Goal: Task Accomplishment & Management: Use online tool/utility

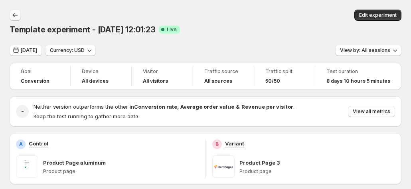
click at [15, 12] on icon "Back" at bounding box center [15, 15] width 8 height 8
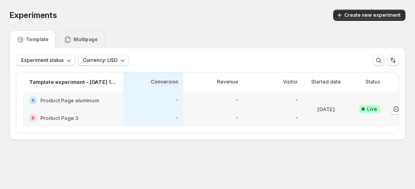
click at [92, 43] on div "Multipage" at bounding box center [81, 40] width 34 height 8
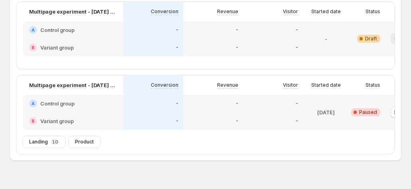
scroll to position [0, 44]
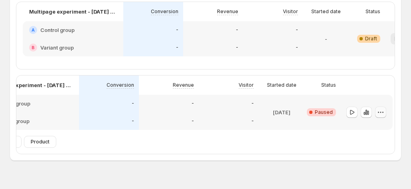
click at [384, 118] on button "button" at bounding box center [380, 112] width 11 height 11
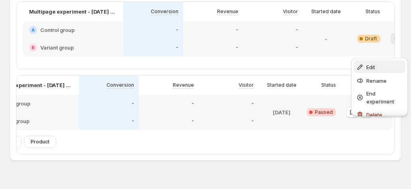
click at [375, 71] on button "Edit" at bounding box center [380, 66] width 52 height 13
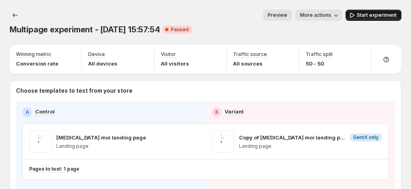
click at [365, 16] on span "Start experiment" at bounding box center [377, 15] width 40 height 6
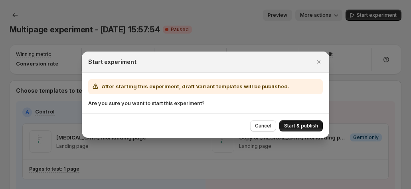
click at [287, 123] on span "Start & publish" at bounding box center [301, 126] width 34 height 6
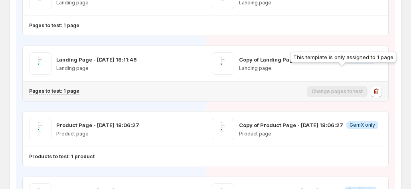
scroll to position [553, 0]
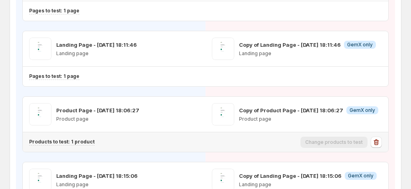
click at [380, 138] on icon "button" at bounding box center [376, 142] width 8 height 8
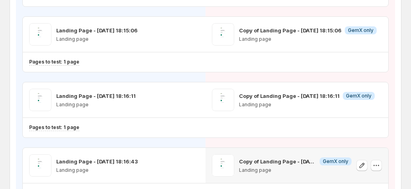
scroll to position [673, 0]
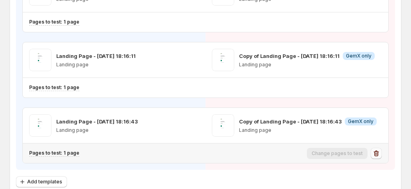
click at [376, 153] on icon "button" at bounding box center [376, 154] width 1 height 2
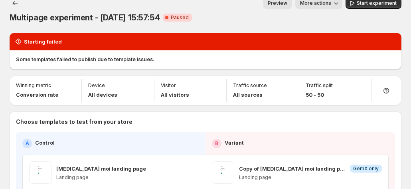
scroll to position [0, 0]
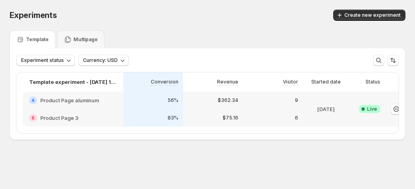
click at [38, 39] on p "Template" at bounding box center [37, 39] width 23 height 6
click at [368, 16] on span "Create new experiment" at bounding box center [373, 15] width 56 height 6
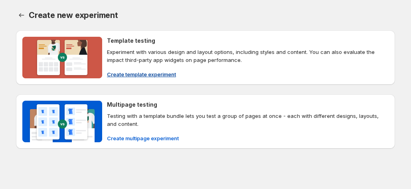
click at [153, 72] on span "Create template experiment" at bounding box center [141, 74] width 69 height 8
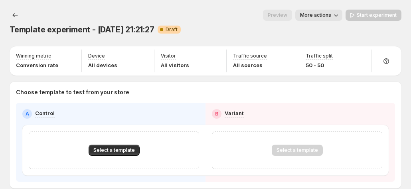
scroll to position [27, 0]
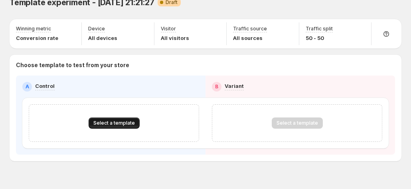
click at [119, 120] on span "Select a template" at bounding box center [114, 123] width 42 height 6
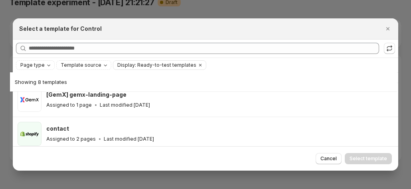
scroll to position [216, 0]
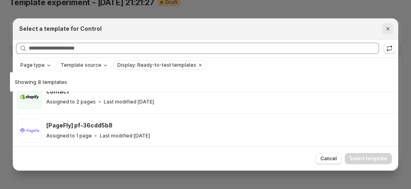
click at [390, 27] on icon "Close" at bounding box center [388, 29] width 8 height 8
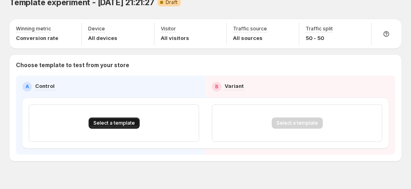
click at [117, 120] on span "Select a template" at bounding box center [114, 123] width 42 height 6
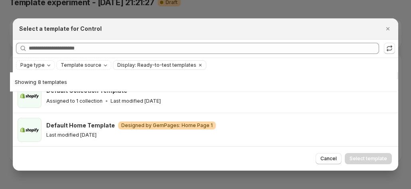
scroll to position [100, 0]
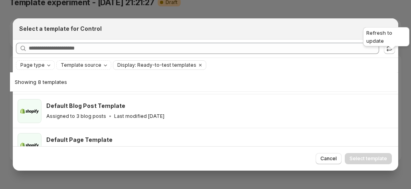
click at [392, 48] on div "Refresh to update" at bounding box center [387, 39] width 50 height 26
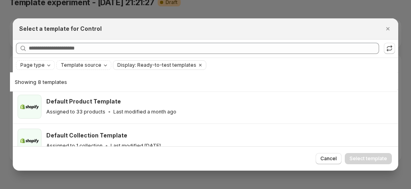
scroll to position [0, 0]
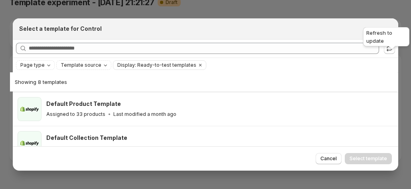
click at [393, 50] on div "Refresh to update" at bounding box center [387, 39] width 50 height 26
click at [390, 46] on div "Refresh to update" at bounding box center [387, 39] width 50 height 26
click at [392, 39] on div "Refresh to update" at bounding box center [387, 39] width 50 height 26
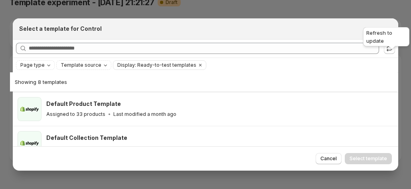
click at [390, 49] on div "Refresh to update" at bounding box center [387, 39] width 50 height 26
click at [367, 31] on div "Refresh to update" at bounding box center [387, 39] width 50 height 26
click at [390, 49] on div "Refresh to update" at bounding box center [387, 39] width 50 height 26
click at [393, 48] on div "Refresh to update" at bounding box center [387, 39] width 50 height 26
click at [393, 51] on icon ":r1d:" at bounding box center [390, 48] width 8 height 8
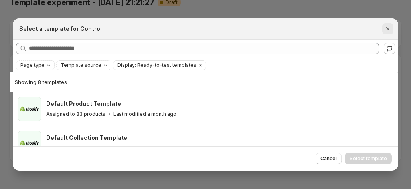
click at [390, 30] on icon "Close" at bounding box center [387, 28] width 3 height 3
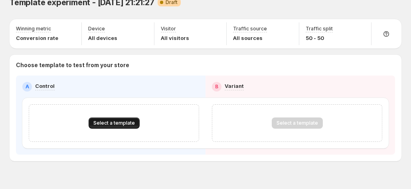
click at [125, 120] on span "Select a template" at bounding box center [114, 123] width 42 height 6
